Goal: Information Seeking & Learning: Learn about a topic

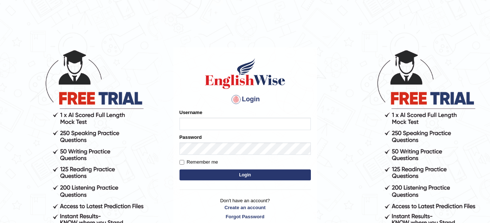
type input "amitpandey_parramatta"
click at [225, 175] on button "Login" at bounding box center [244, 175] width 131 height 11
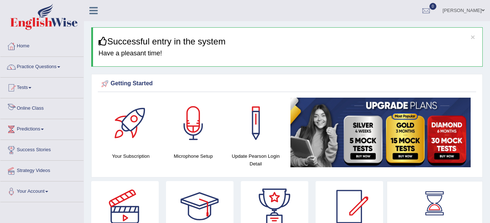
click at [24, 105] on link "Online Class" at bounding box center [41, 107] width 83 height 18
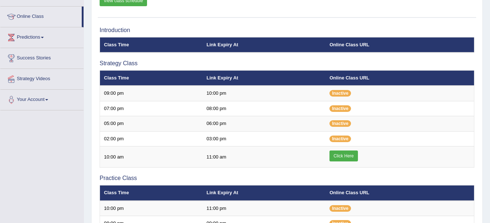
scroll to position [92, 0]
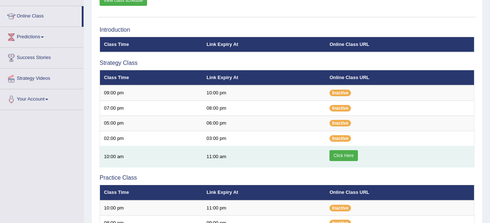
click at [342, 157] on link "Click Here" at bounding box center [343, 155] width 28 height 11
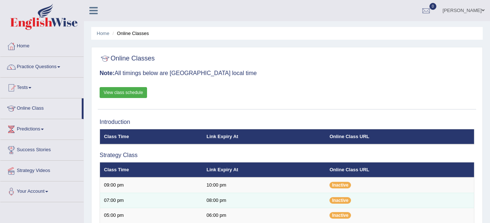
click at [393, 193] on td "Inactive" at bounding box center [399, 200] width 148 height 15
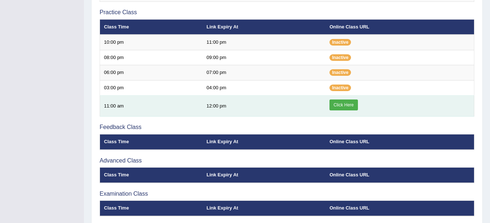
click at [232, 89] on td "04:00 pm" at bounding box center [263, 87] width 123 height 15
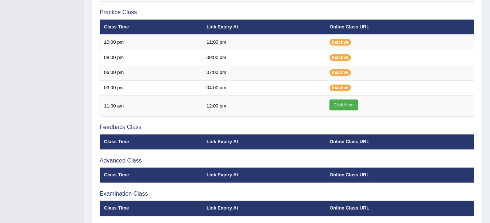
drag, startPoint x: 45, startPoint y: 69, endPoint x: 87, endPoint y: 74, distance: 42.3
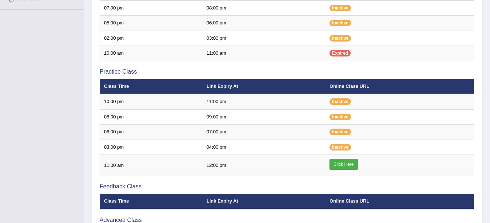
click at [66, 35] on div "Toggle navigation Home Practice Questions Speaking Practice Read Aloud Repeat S…" at bounding box center [245, 58] width 490 height 502
click at [205, 67] on div "Introduction Class Time Link Expiry At Online Class URL Strategy Class Class Ti…" at bounding box center [287, 104] width 378 height 363
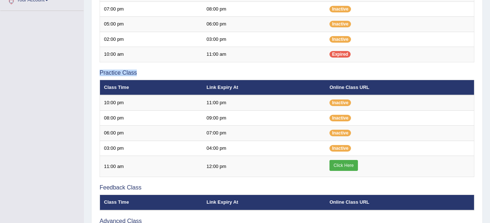
click at [62, 73] on div "Toggle navigation Home Practice Questions Speaking Practice Read Aloud Repeat S…" at bounding box center [245, 60] width 490 height 502
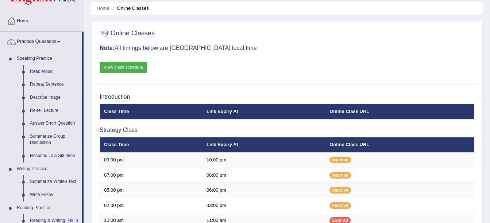
scroll to position [56, 0]
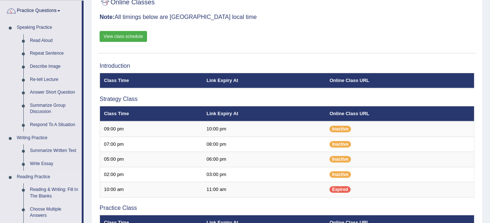
click at [57, 179] on link "Reading Practice" at bounding box center [47, 177] width 68 height 13
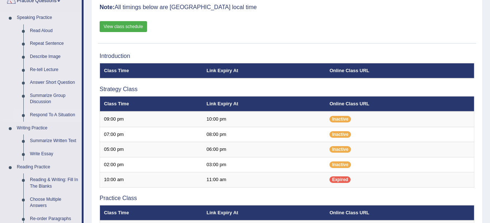
scroll to position [69, 0]
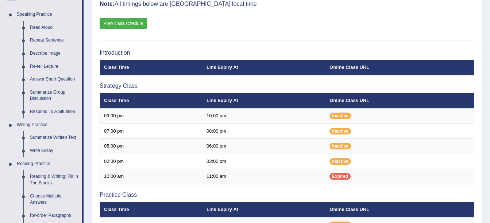
click at [58, 136] on link "Summarize Written Text" at bounding box center [54, 137] width 55 height 13
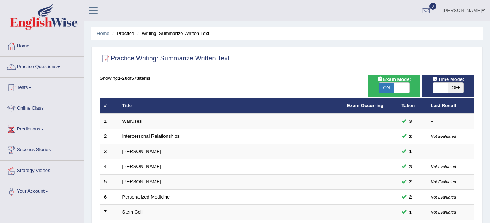
click at [454, 85] on span "OFF" at bounding box center [455, 88] width 15 height 10
checkbox input "true"
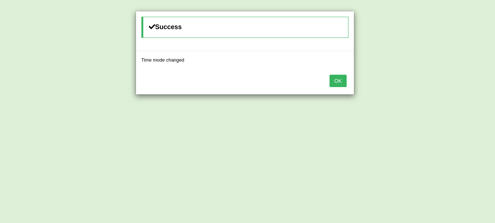
click at [340, 82] on button "OK" at bounding box center [338, 81] width 17 height 12
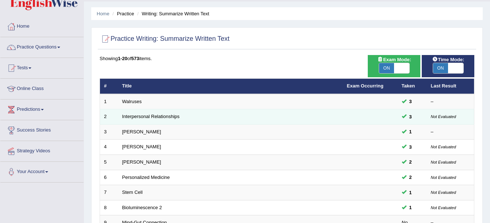
scroll to position [33, 0]
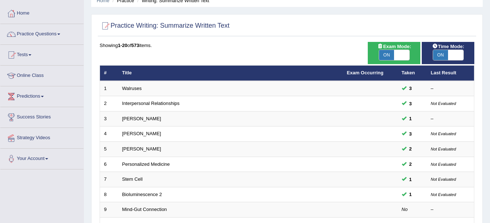
click at [488, 136] on div "Home Practice Writing: Summarize Written Text Practice Writing: Summarize Writt…" at bounding box center [287, 199] width 406 height 465
